Goal: Transaction & Acquisition: Purchase product/service

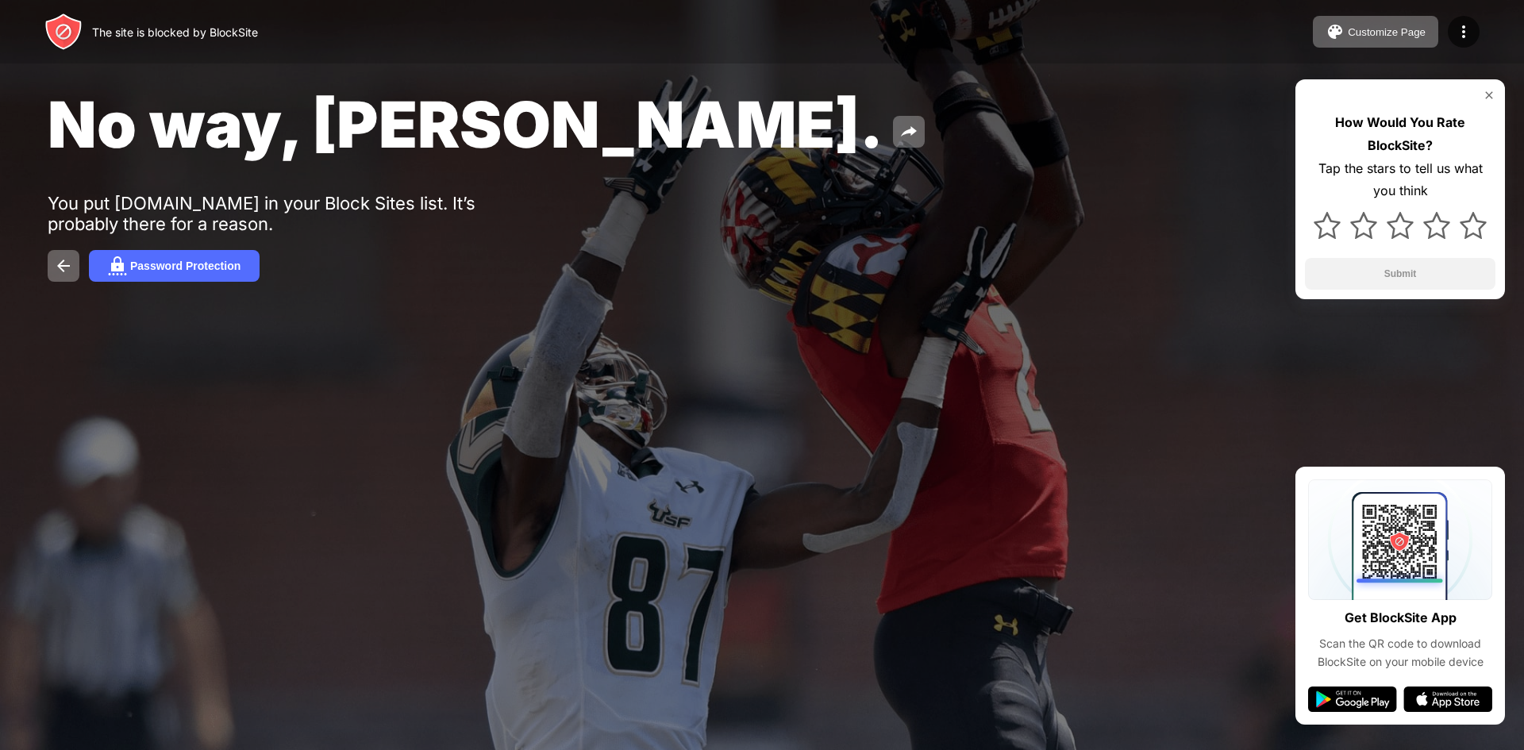
click at [515, 114] on div "No way, Jose." at bounding box center [619, 124] width 1143 height 77
click at [899, 122] on img at bounding box center [908, 131] width 19 height 19
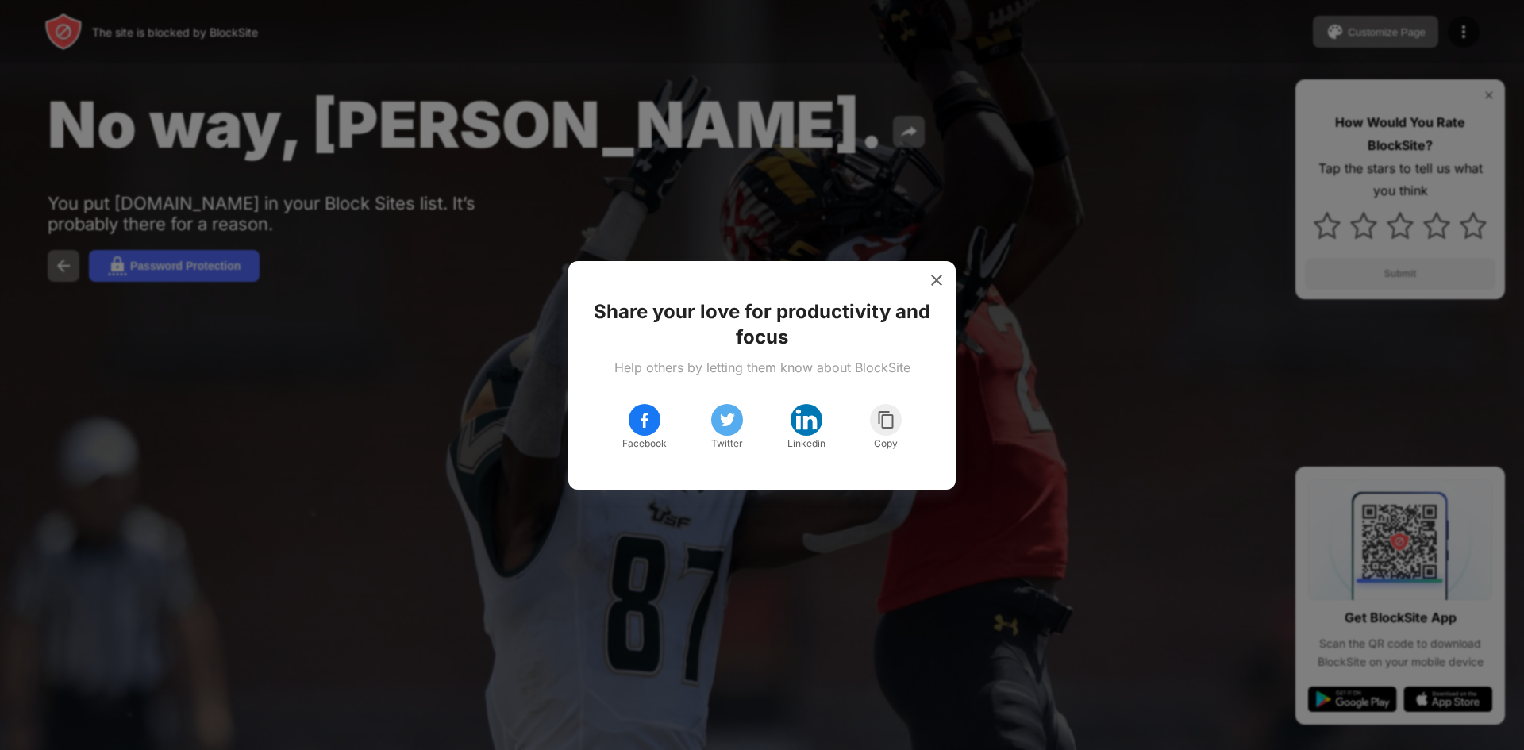
click at [632, 408] on div "Facebook" at bounding box center [644, 428] width 44 height 48
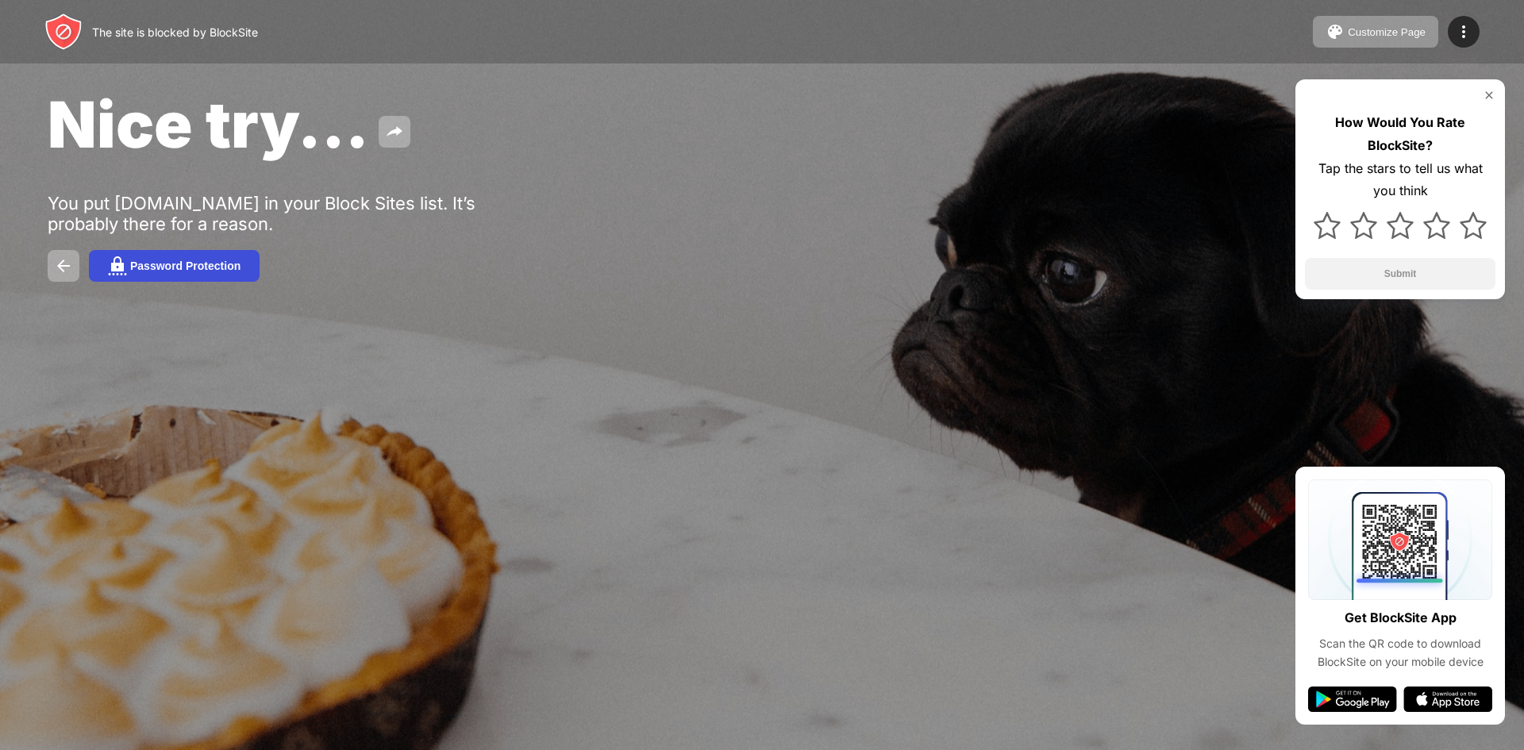
click at [214, 256] on button "Password Protection" at bounding box center [174, 266] width 171 height 32
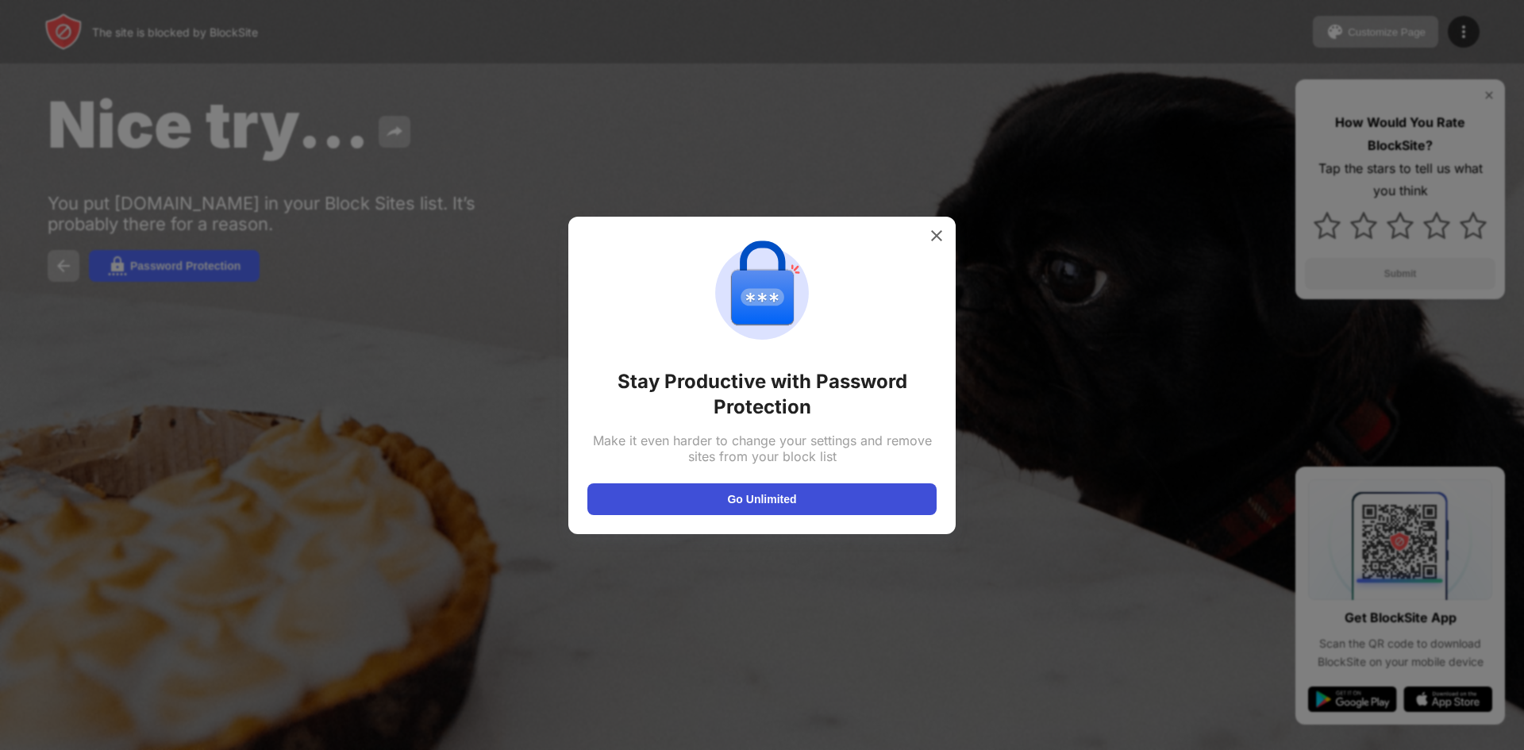
click at [761, 492] on button "Go Unlimited" at bounding box center [761, 499] width 349 height 32
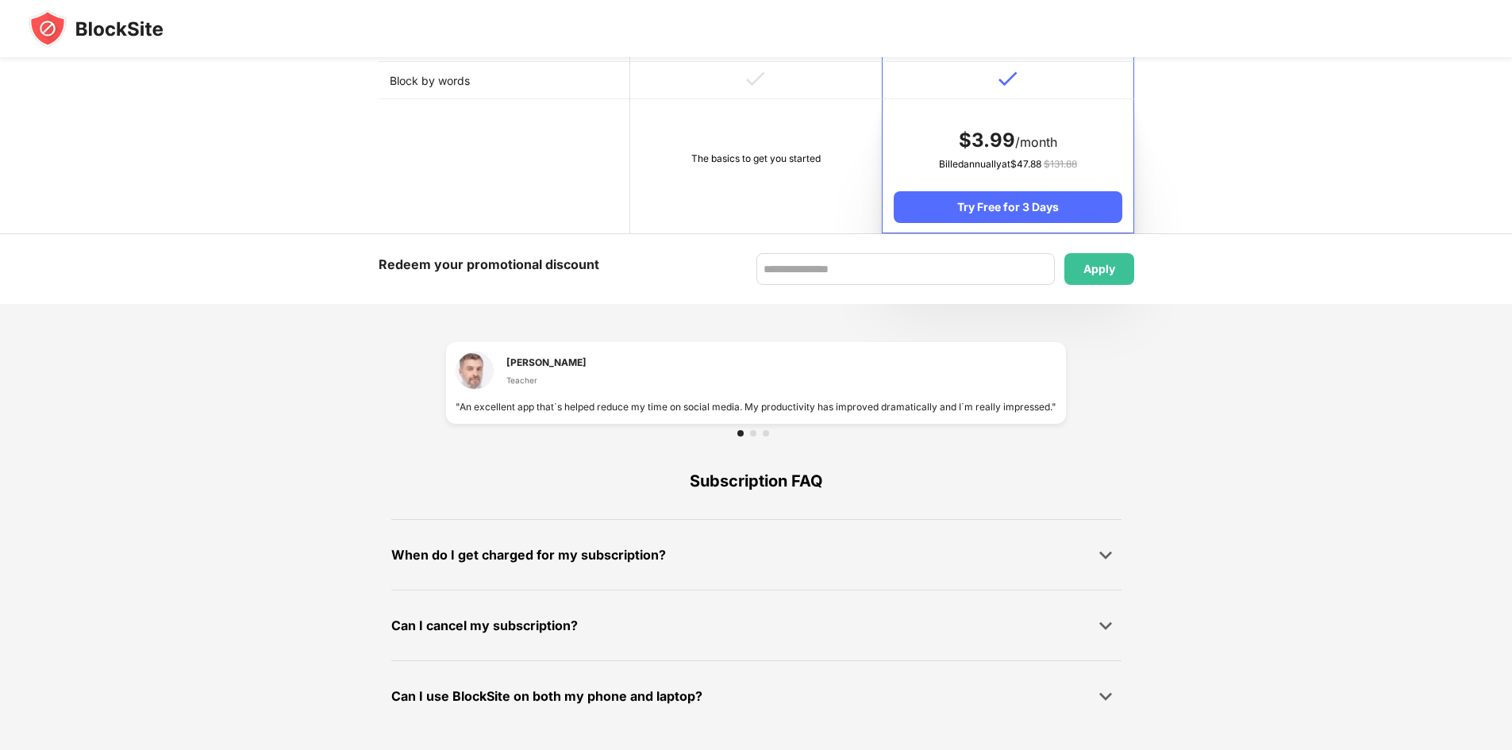
scroll to position [560, 0]
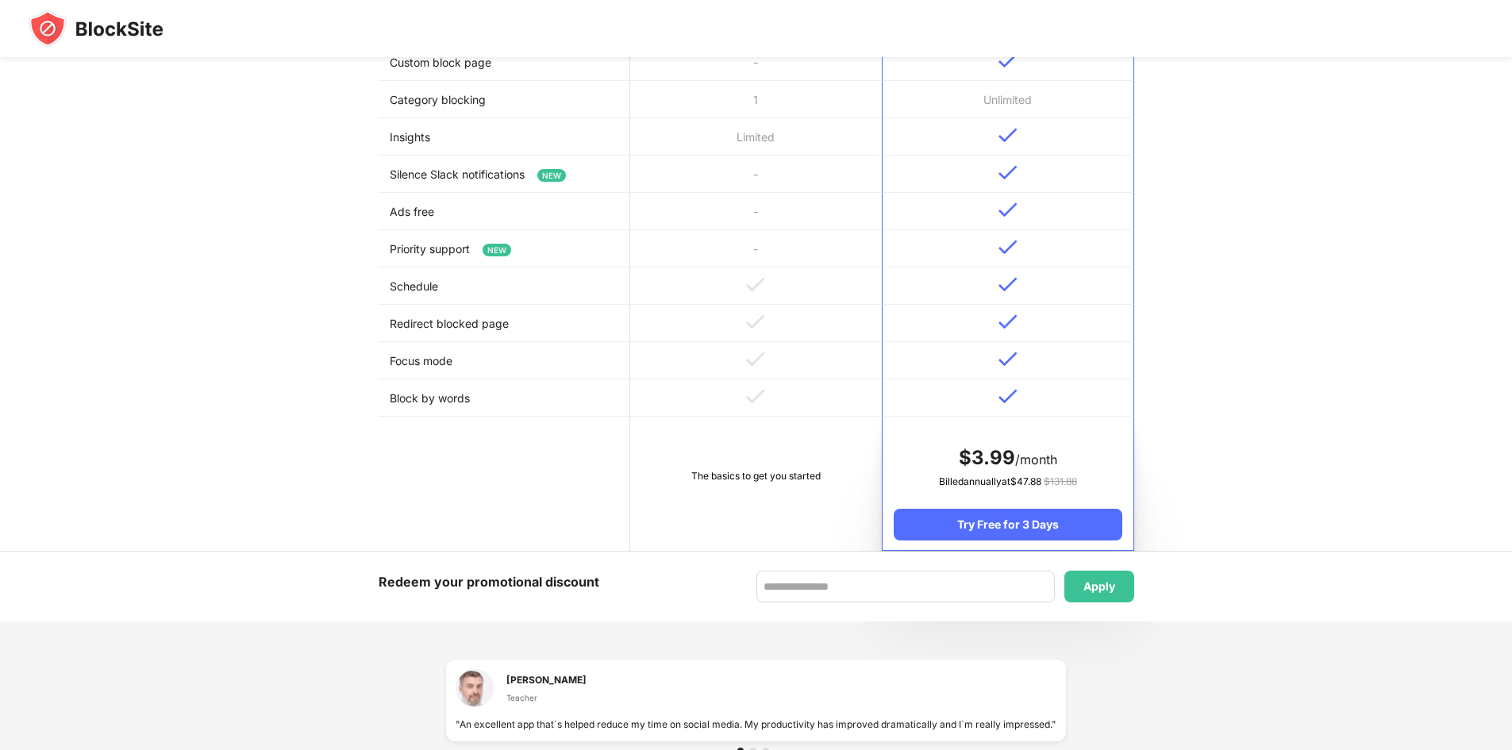
click at [1079, 396] on td at bounding box center [1008, 397] width 252 height 37
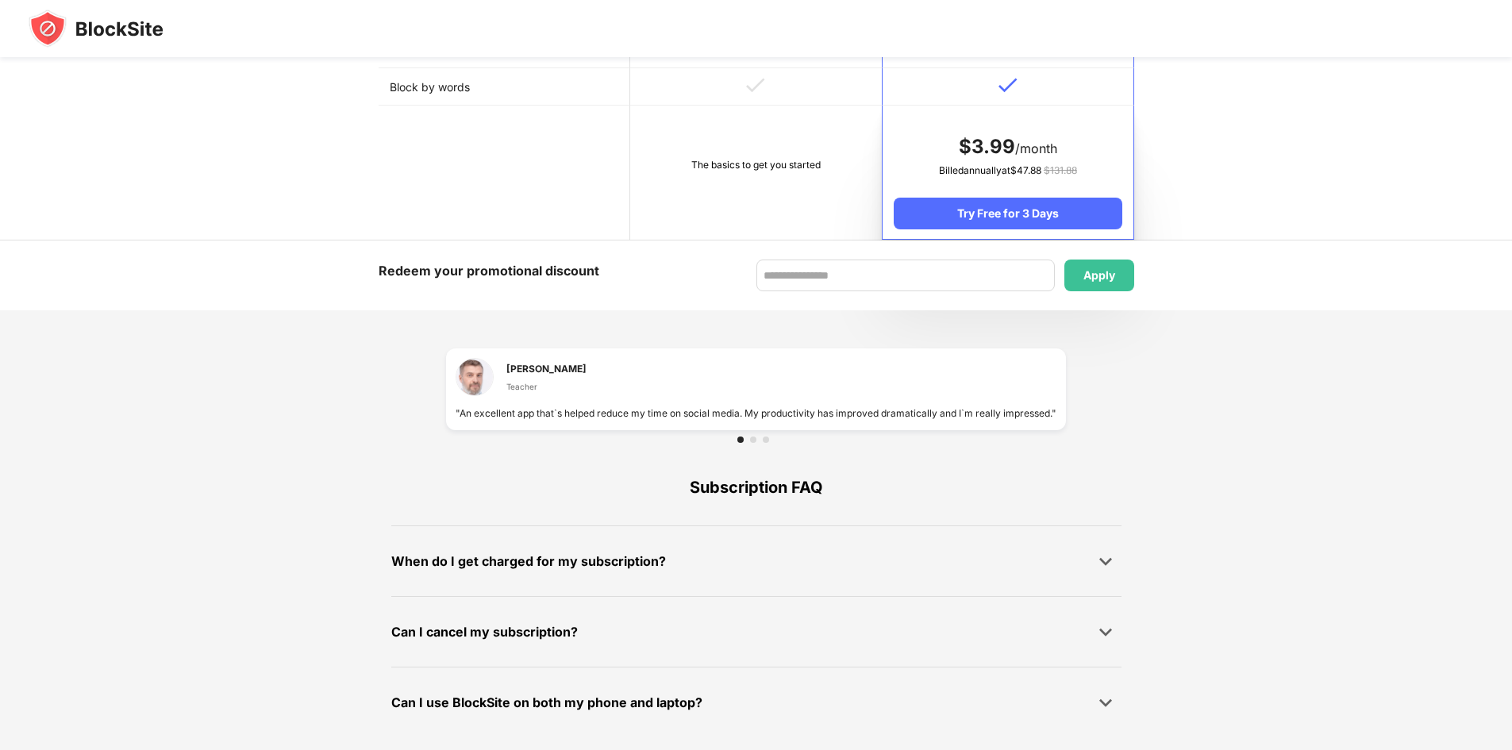
scroll to position [869, 0]
